Goal: Check status: Check status

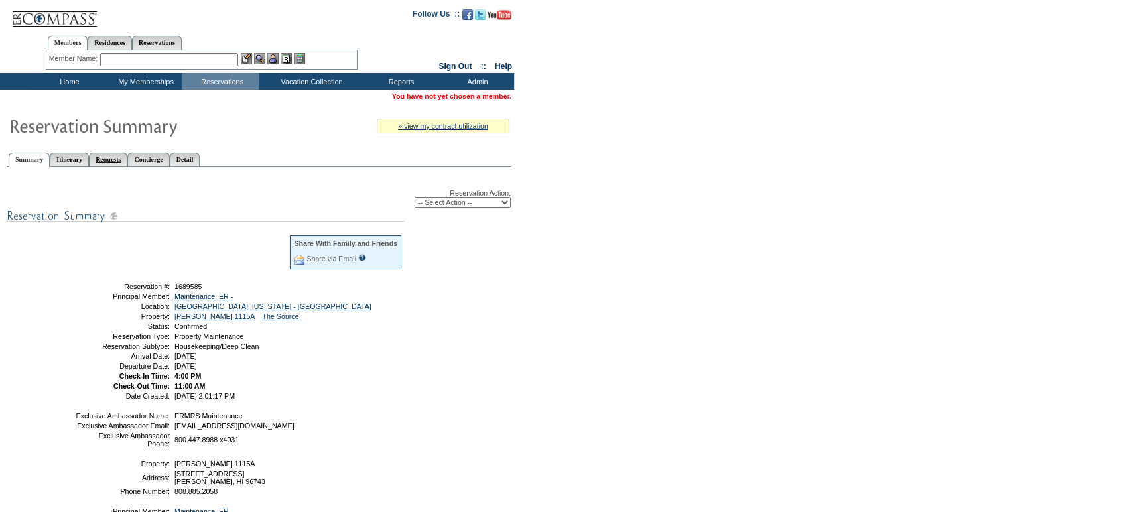
click at [119, 158] on link "Requests" at bounding box center [108, 160] width 38 height 14
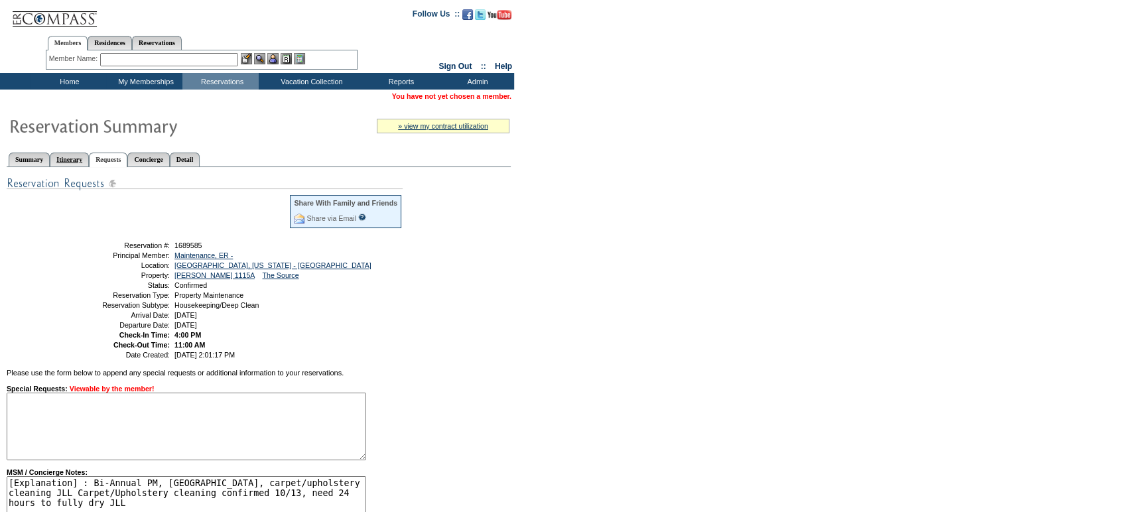
click at [82, 154] on link "Itinerary" at bounding box center [69, 160] width 39 height 14
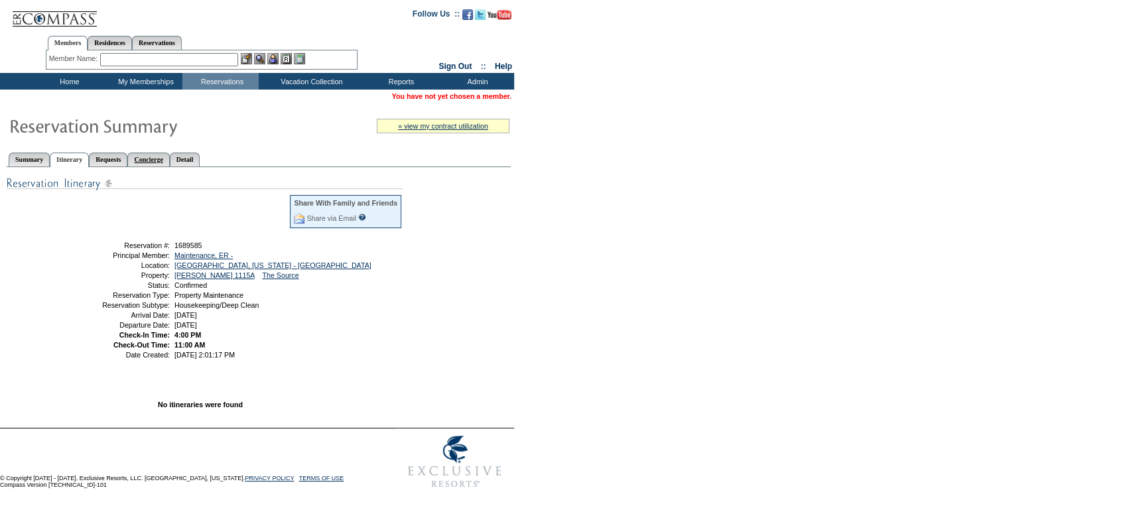
click at [164, 153] on link "Concierge" at bounding box center [148, 160] width 42 height 14
